Goal: Task Accomplishment & Management: Complete application form

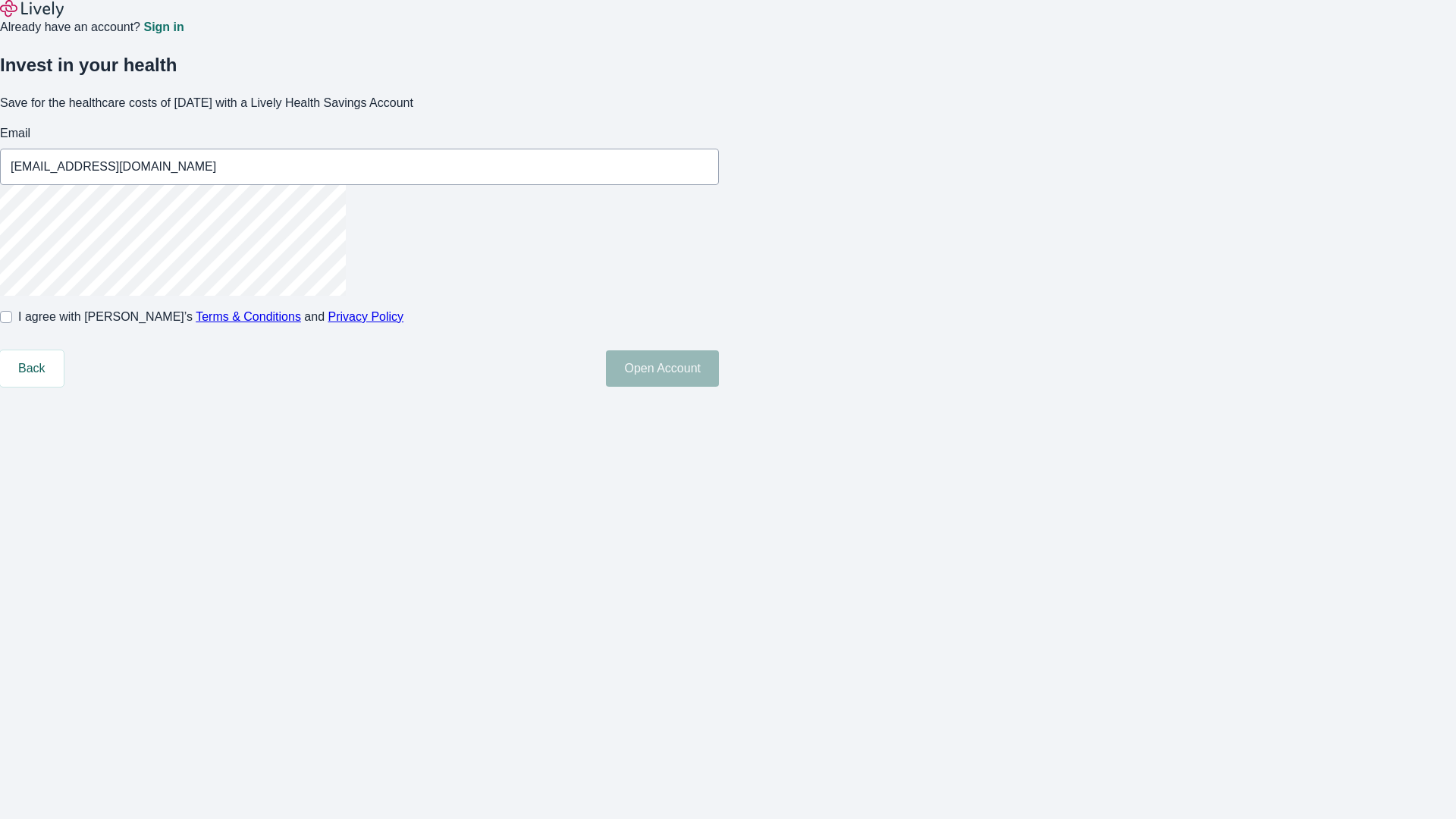
click at [12, 323] on input "I agree with Lively’s Terms & Conditions and Privacy Policy" at bounding box center [6, 317] width 12 height 12
checkbox input "true"
click at [719, 387] on button "Open Account" at bounding box center [662, 368] width 113 height 37
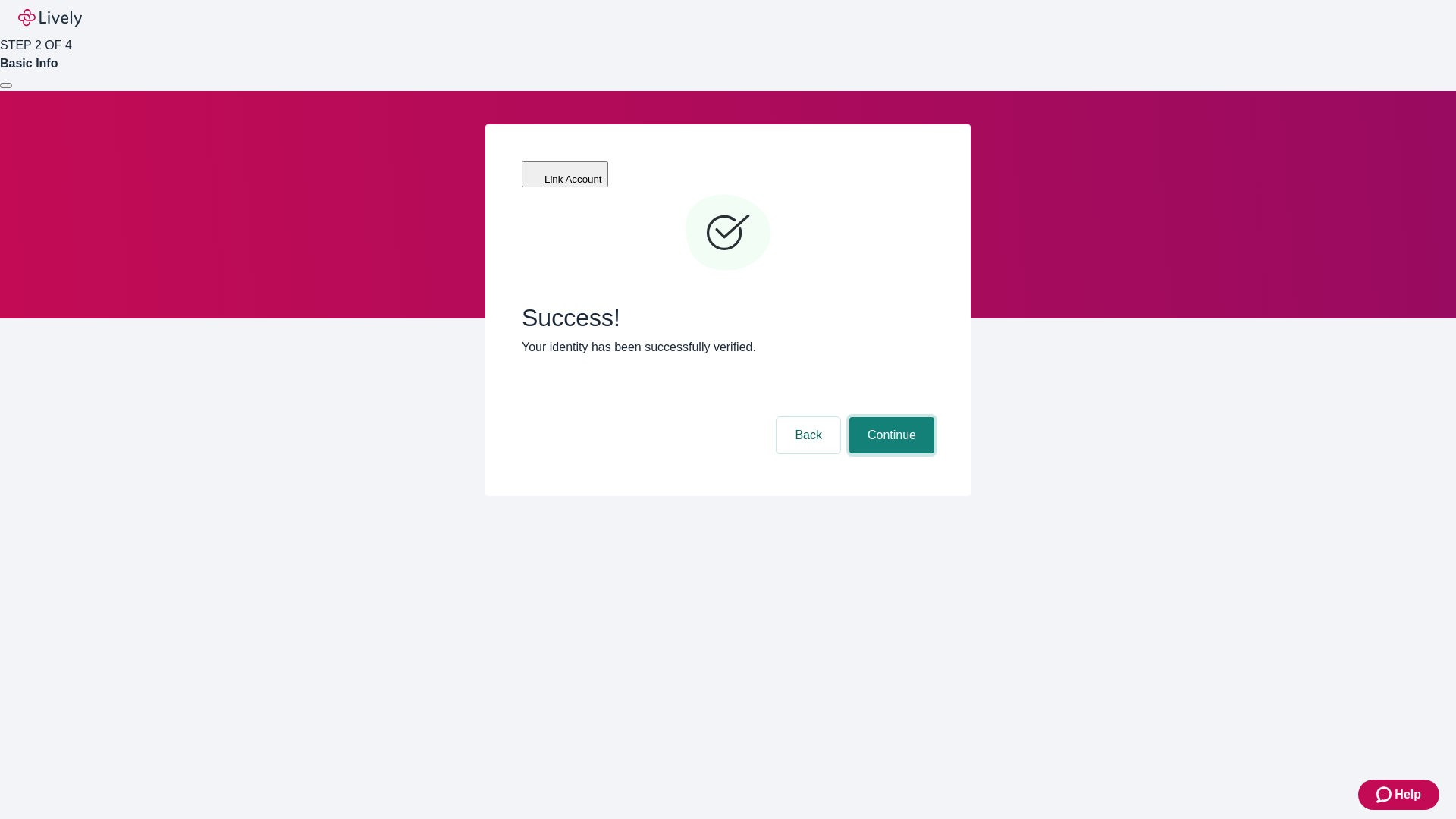
click at [890, 417] on button "Continue" at bounding box center [892, 435] width 85 height 37
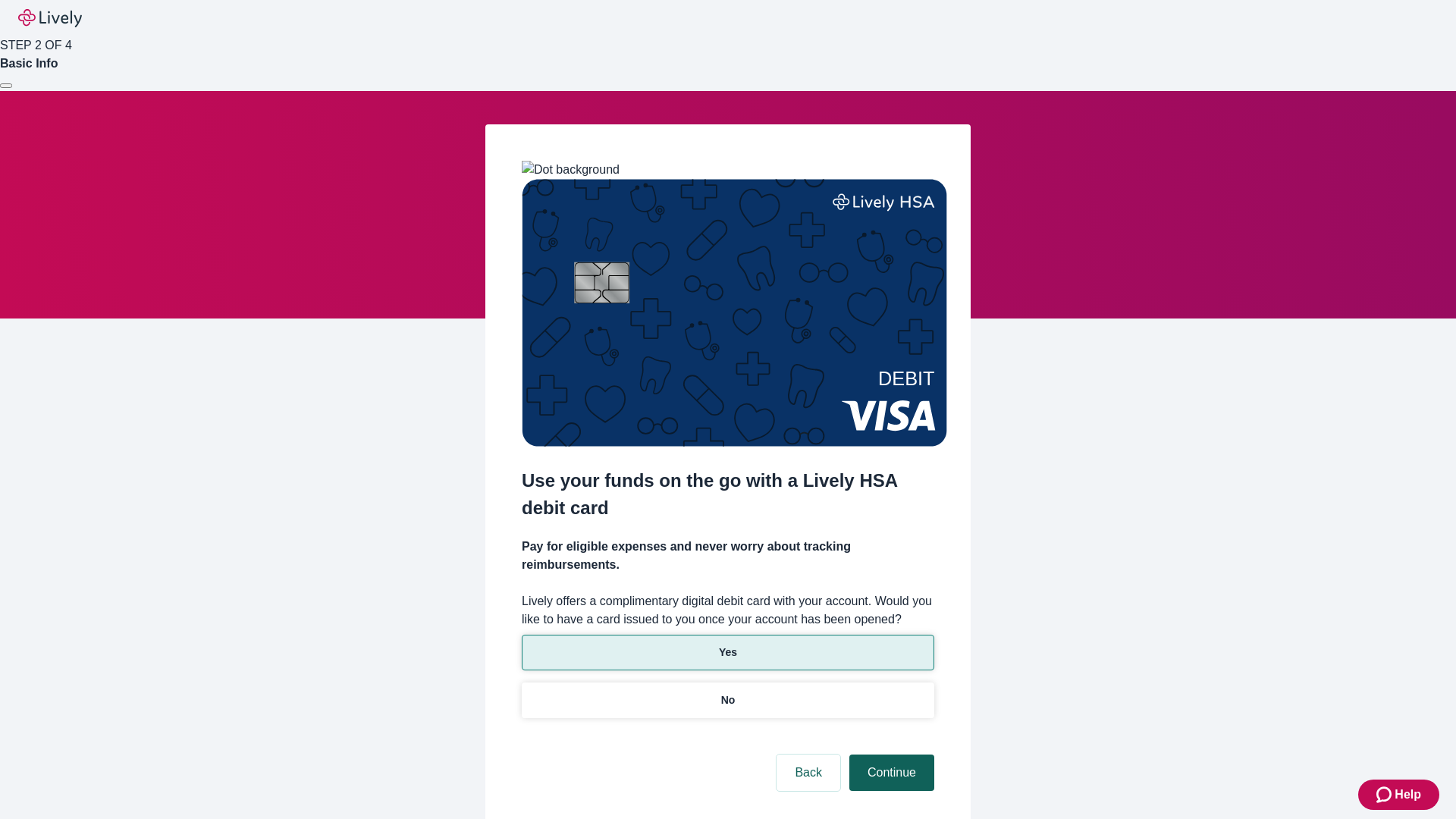
click at [727, 645] on p "Yes" at bounding box center [728, 653] width 18 height 16
click at [890, 755] on button "Continue" at bounding box center [892, 773] width 85 height 37
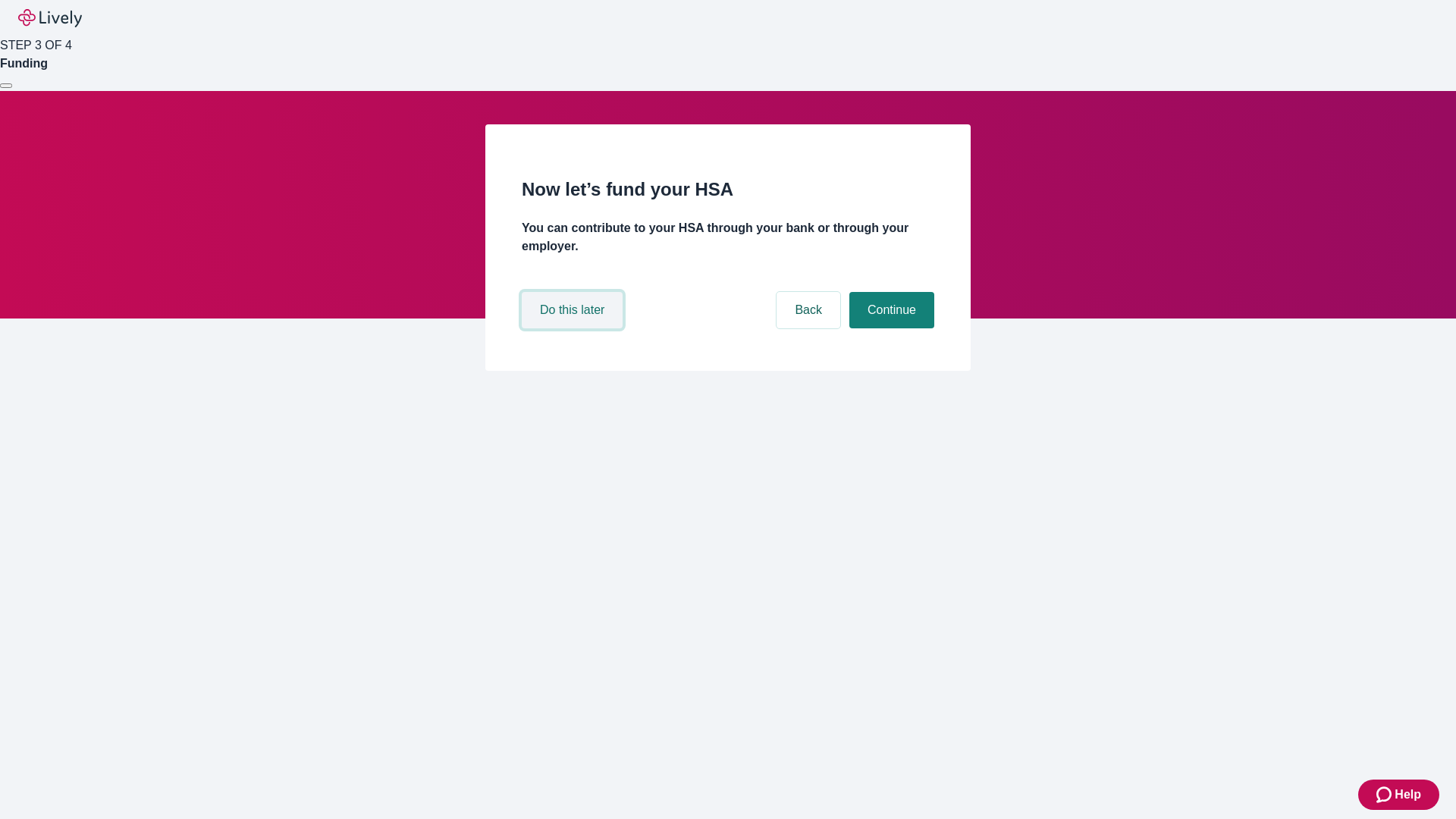
click at [574, 328] on button "Do this later" at bounding box center [571, 310] width 101 height 37
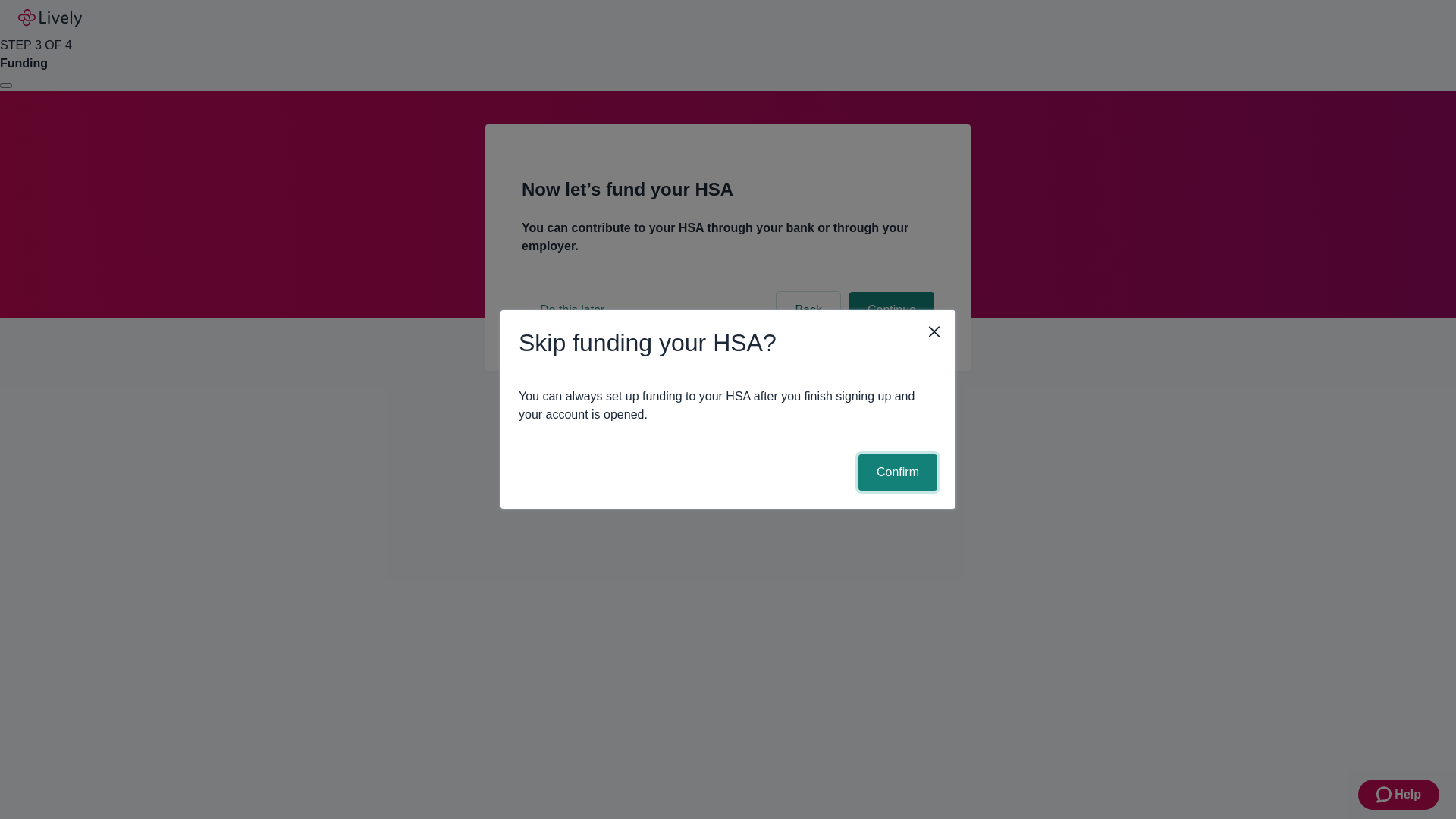
click at [896, 473] on button "Confirm" at bounding box center [898, 473] width 79 height 37
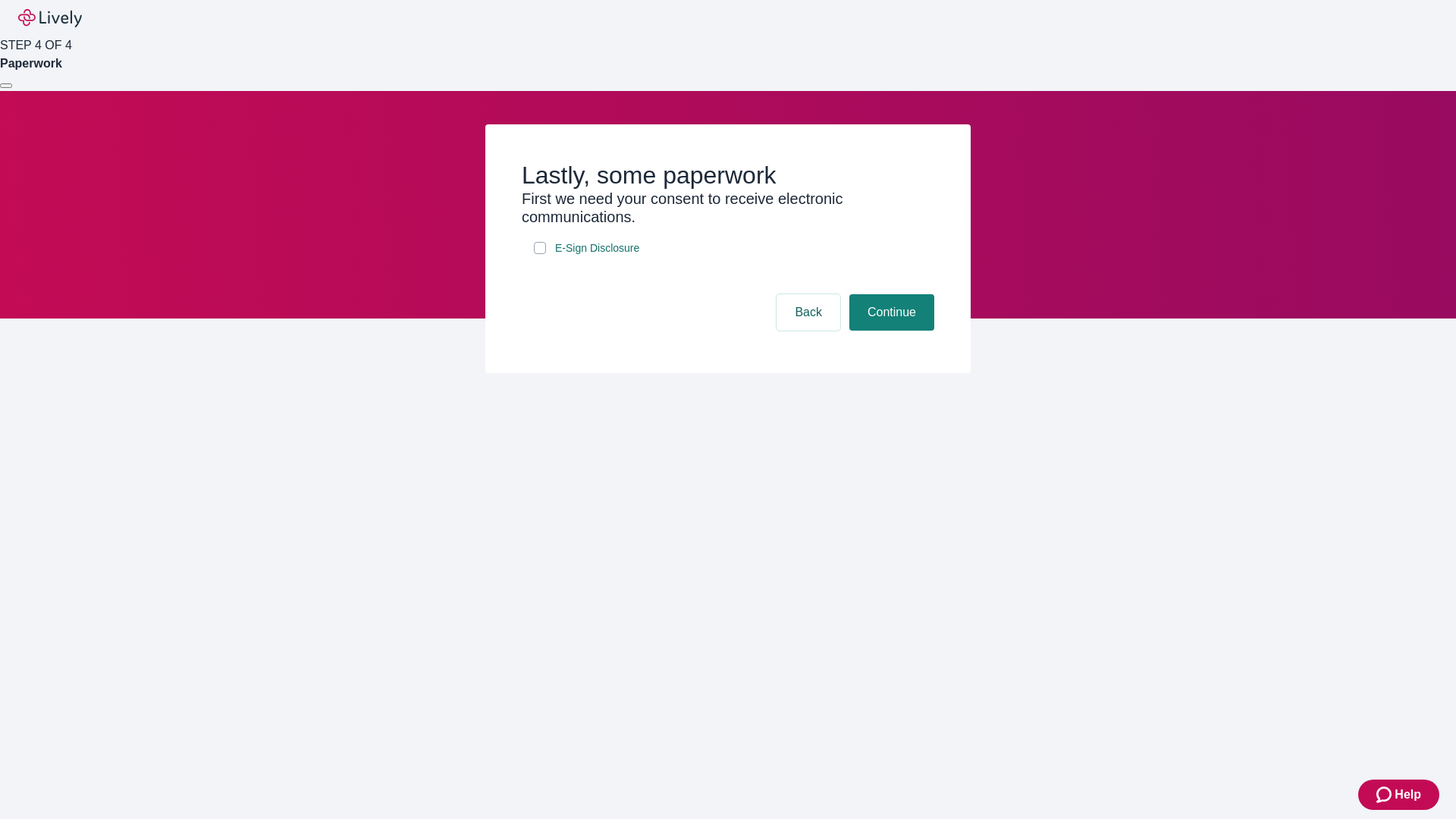
click at [541, 254] on input "E-Sign Disclosure" at bounding box center [540, 248] width 12 height 12
checkbox input "true"
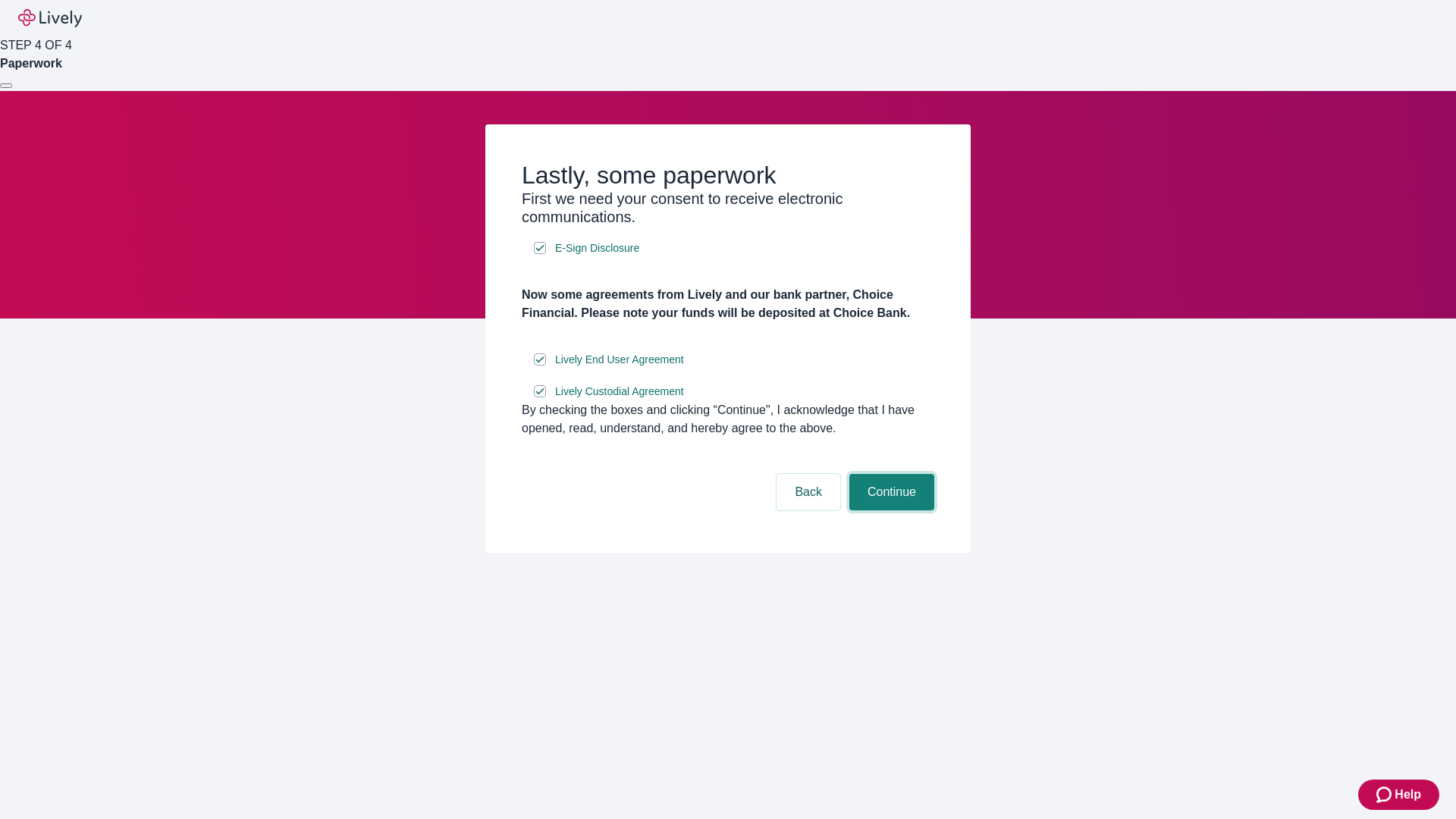
click at [890, 511] on button "Continue" at bounding box center [892, 492] width 85 height 37
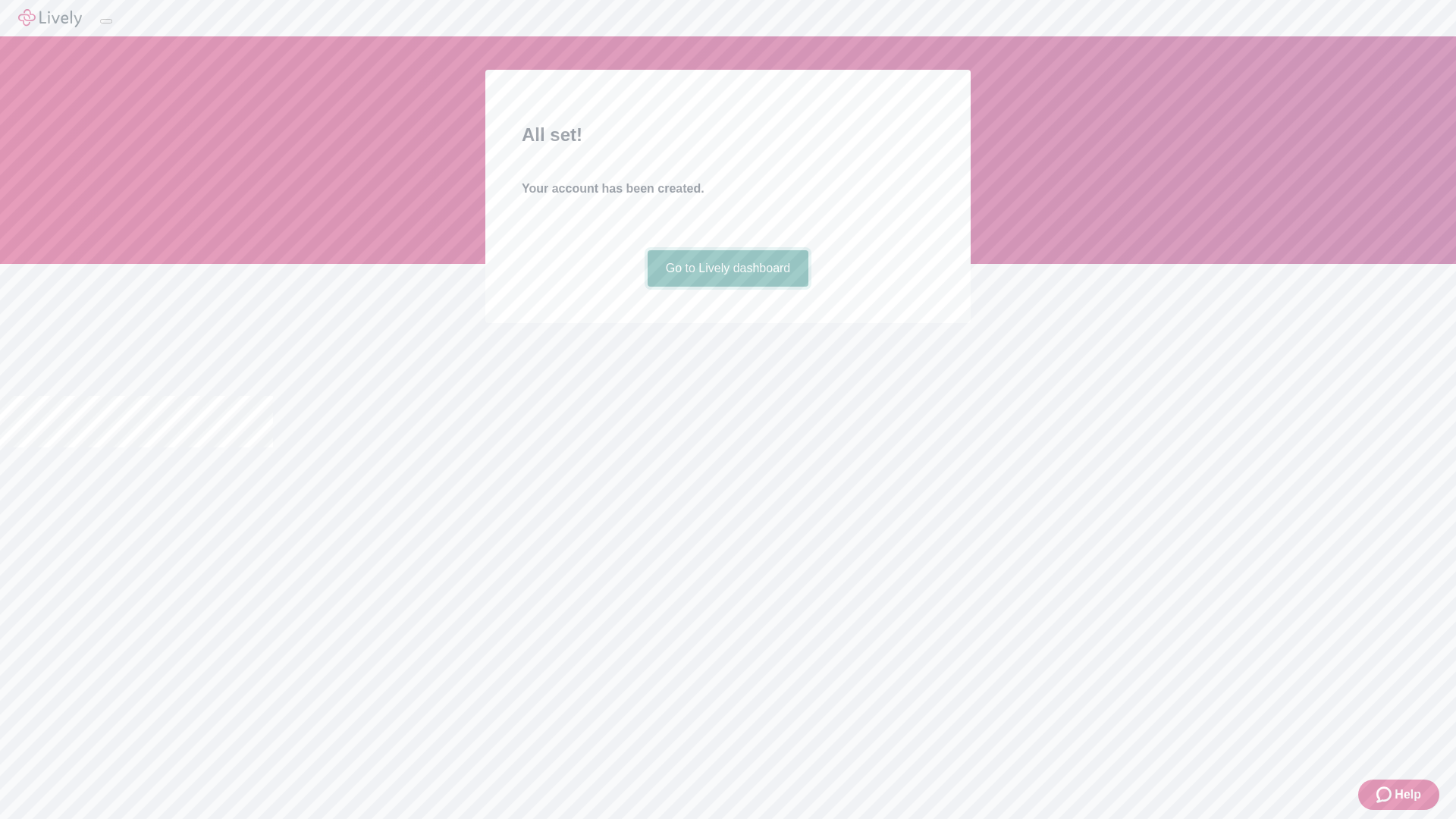
click at [727, 287] on link "Go to Lively dashboard" at bounding box center [729, 268] width 162 height 37
